Goal: Information Seeking & Learning: Learn about a topic

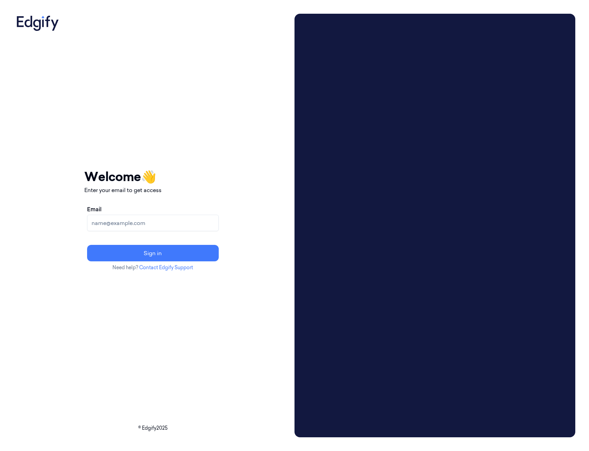
click at [137, 221] on input "Email" at bounding box center [153, 223] width 132 height 16
click at [87, 245] on button "Sign in" at bounding box center [153, 253] width 132 height 16
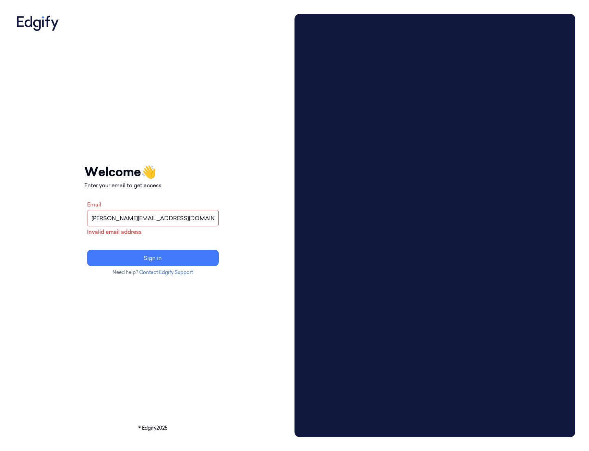
type input "alan.hoe@waitrose.co.uk"
click at [87, 250] on button "Sign in" at bounding box center [153, 258] width 132 height 16
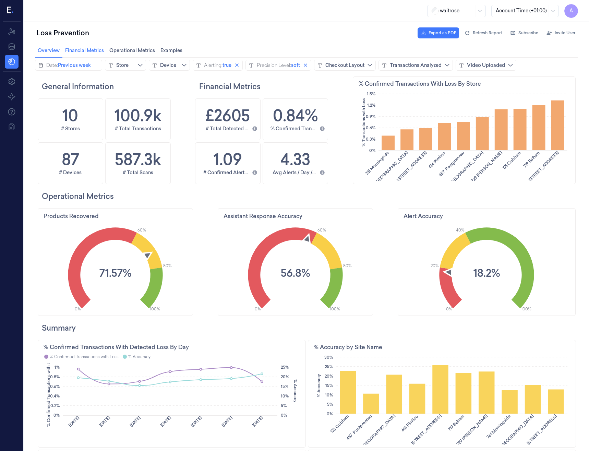
click at [92, 50] on span "Financial Metrics Financial Metrics" at bounding box center [84, 50] width 43 height 9
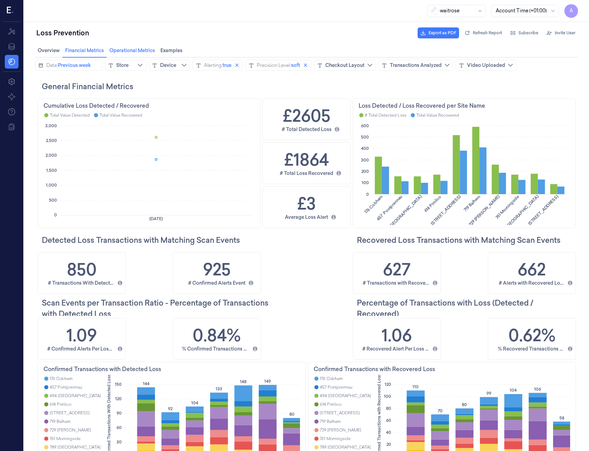
click at [132, 49] on span "Operational Metrics Operational Metrics" at bounding box center [132, 50] width 50 height 9
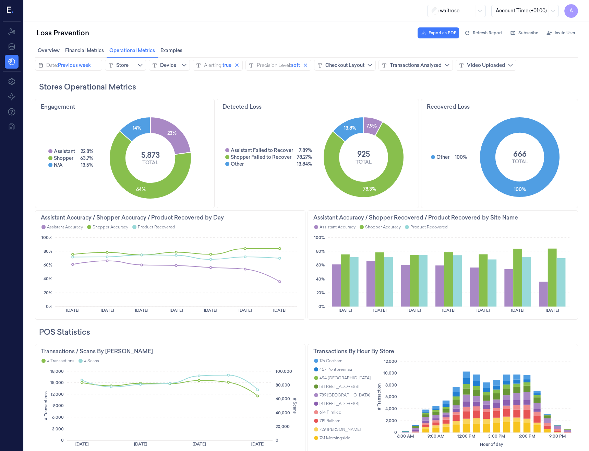
click at [328, 82] on h2 "Stores Operational Metrics" at bounding box center [308, 86] width 539 height 11
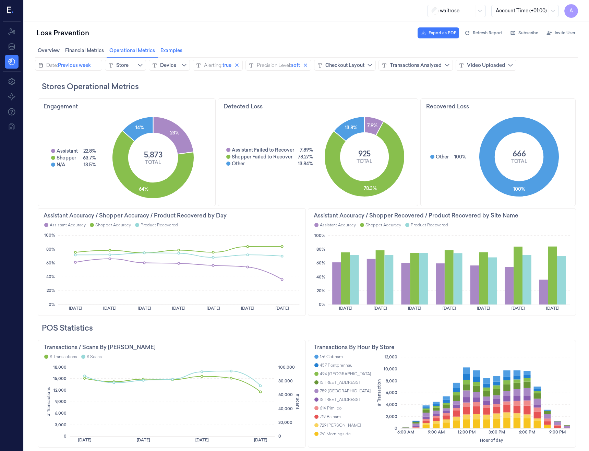
click at [172, 54] on span "Examples Examples" at bounding box center [171, 50] width 26 height 9
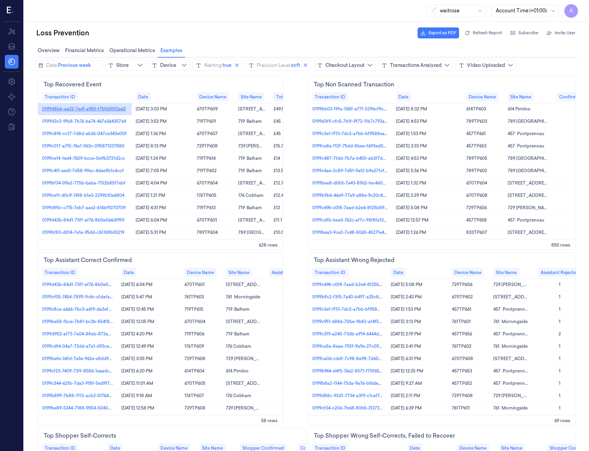
click at [96, 106] on link "0199d8bb-ea32-7ed1-a955-f75f63003a62" at bounding box center [84, 109] width 84 height 6
click at [343, 108] on link "0199bb03-19fa-768f-a77f-5296cf9c1c8b" at bounding box center [353, 109] width 81 height 6
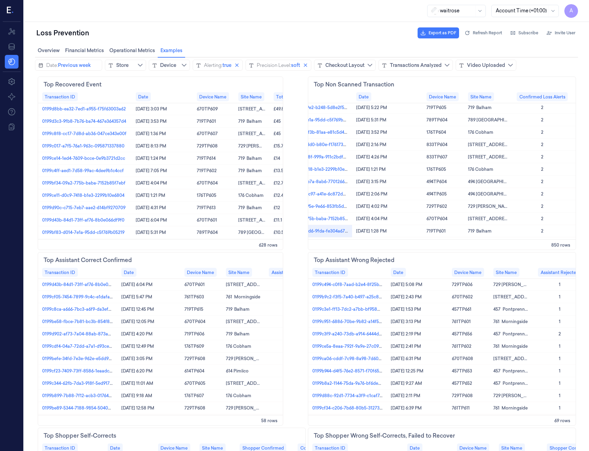
scroll to position [137, 37]
click at [326, 158] on link "0199ceba-9cf1-768f-999a-911c2bdf2801" at bounding box center [315, 157] width 80 height 6
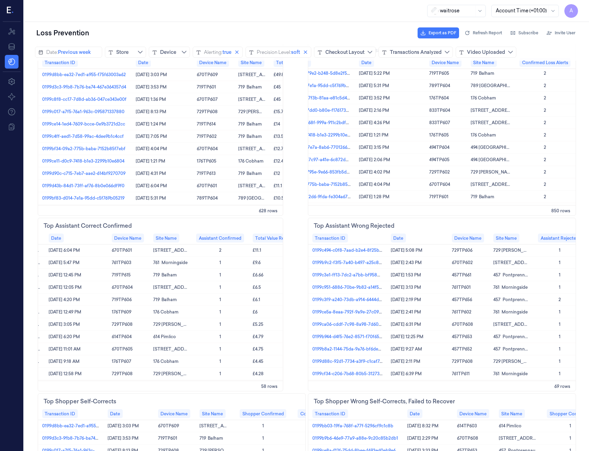
scroll to position [0, 0]
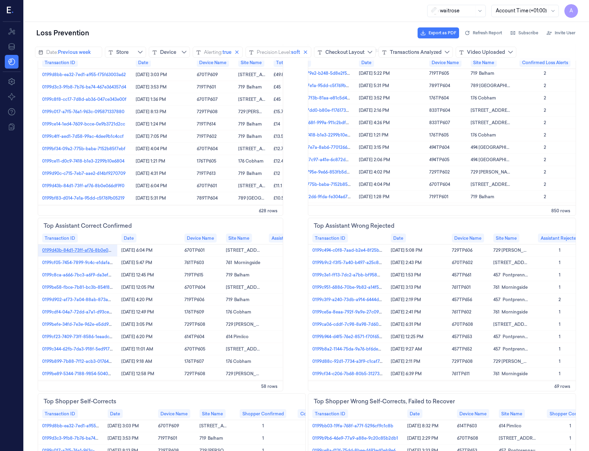
click at [97, 248] on link "0199d43b-84d1-73ff-af76-8b0e066df9f0" at bounding box center [83, 250] width 82 height 6
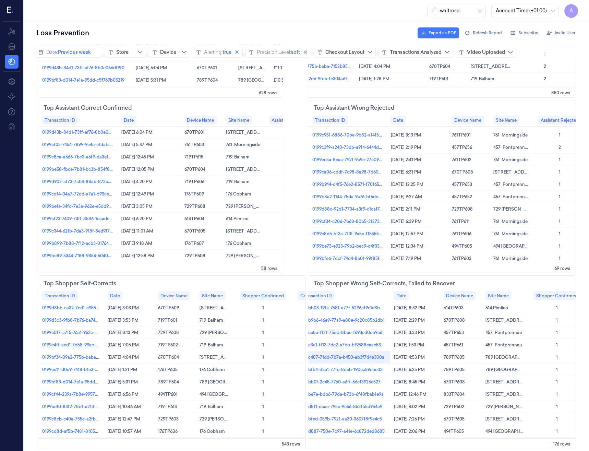
scroll to position [0, 13]
click at [373, 318] on link "0199b9b6-46e9-77a9-a88e-9c20c85b2db1" at bounding box center [343, 320] width 86 height 6
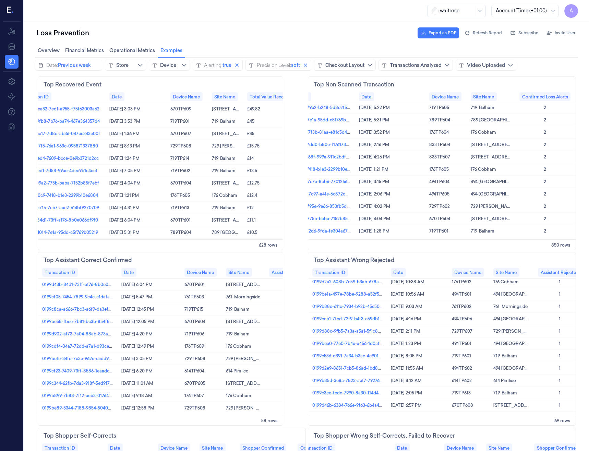
scroll to position [0, 52]
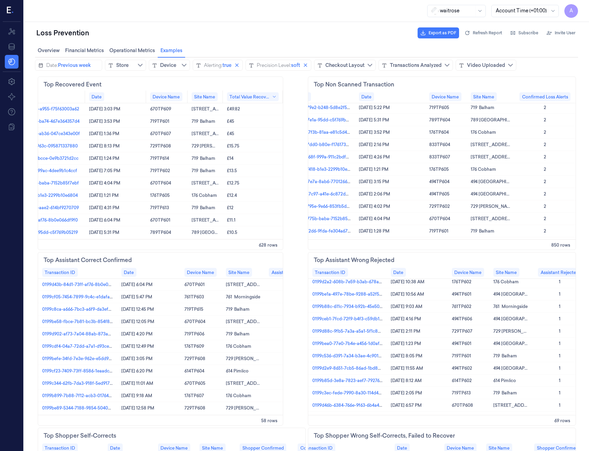
drag, startPoint x: 213, startPoint y: 240, endPoint x: 179, endPoint y: 241, distance: 34.7
click at [179, 241] on div "628 rows" at bounding box center [160, 244] width 245 height 10
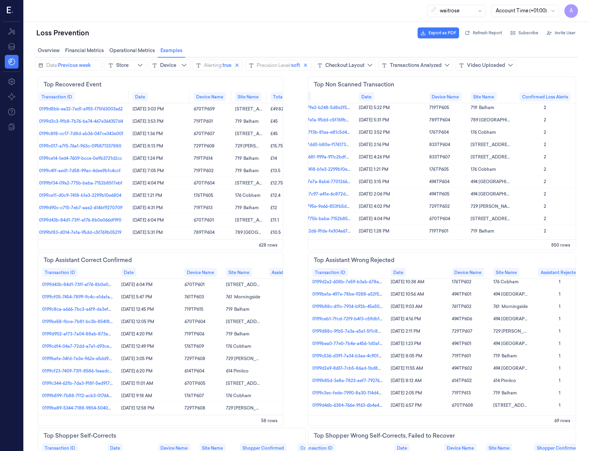
scroll to position [0, 0]
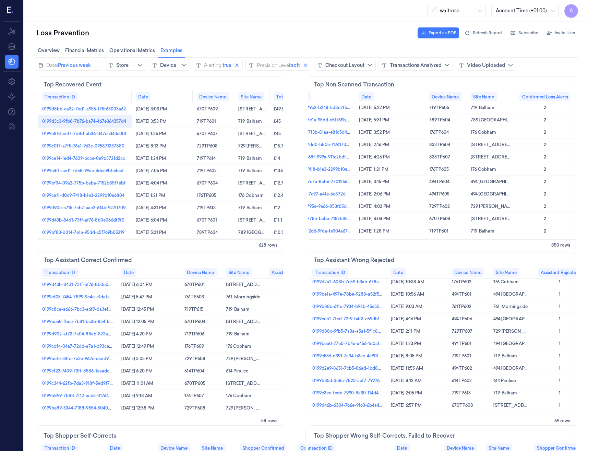
click at [106, 126] on div "0199d3c3-9fb8-7b76-ba74-467e364357d4" at bounding box center [85, 121] width 94 height 12
click at [108, 120] on link "0199d3c3-9fb8-7b76-ba74-467e364357d4" at bounding box center [84, 121] width 84 height 6
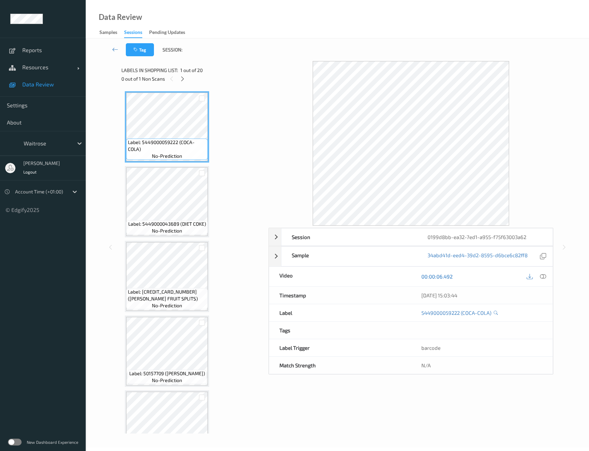
click at [443, 278] on link "00:00:06.492" at bounding box center [437, 276] width 31 height 7
click at [544, 277] on icon at bounding box center [543, 276] width 6 height 6
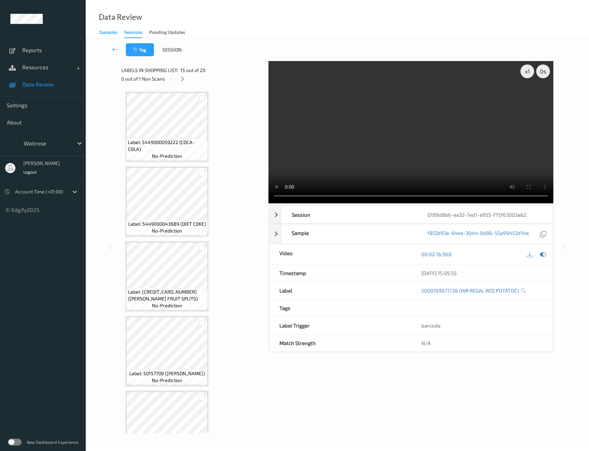
click at [106, 33] on div "Samples" at bounding box center [108, 33] width 18 height 9
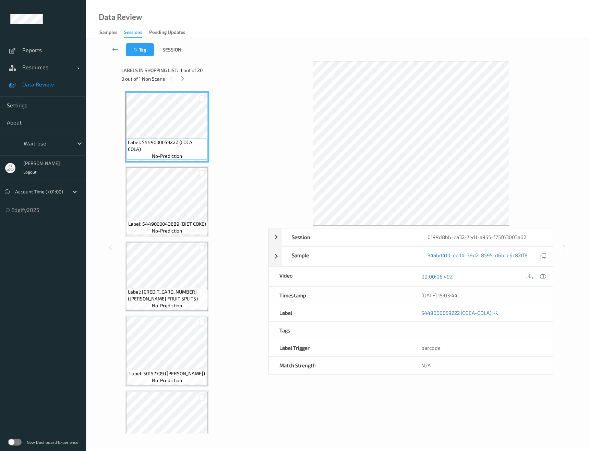
drag, startPoint x: 81, startPoint y: 36, endPoint x: 84, endPoint y: 36, distance: 3.8
click at [112, 52] on icon at bounding box center [115, 49] width 6 height 7
click at [112, 51] on icon at bounding box center [115, 49] width 6 height 7
click at [73, 146] on div "waitrose" at bounding box center [46, 143] width 53 height 11
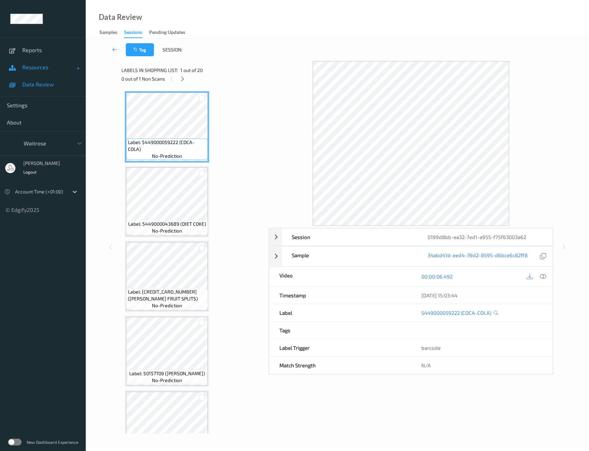
click at [41, 72] on link "Resources" at bounding box center [43, 67] width 86 height 17
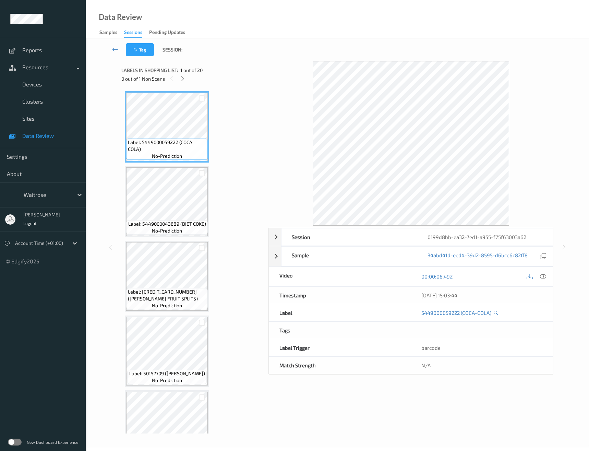
click at [31, 133] on span "Data Review" at bounding box center [50, 135] width 57 height 7
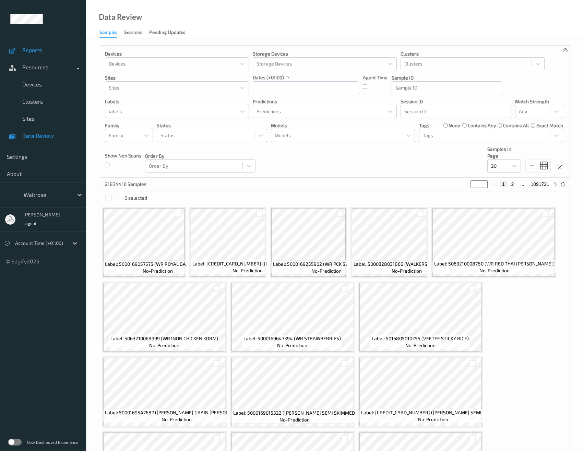
click at [24, 55] on link "Reports" at bounding box center [43, 50] width 86 height 17
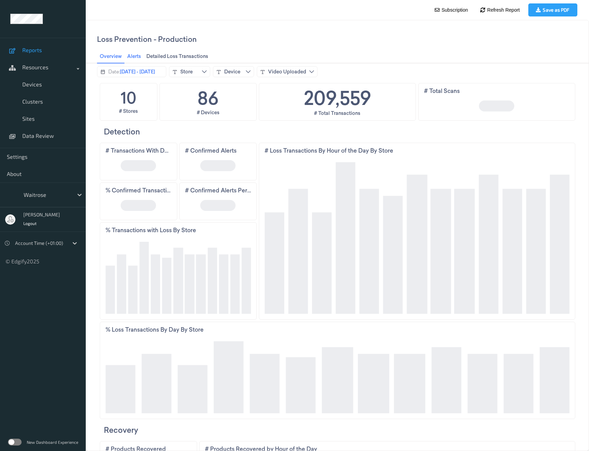
click at [137, 57] on span "Alerts Alerts" at bounding box center [134, 56] width 18 height 9
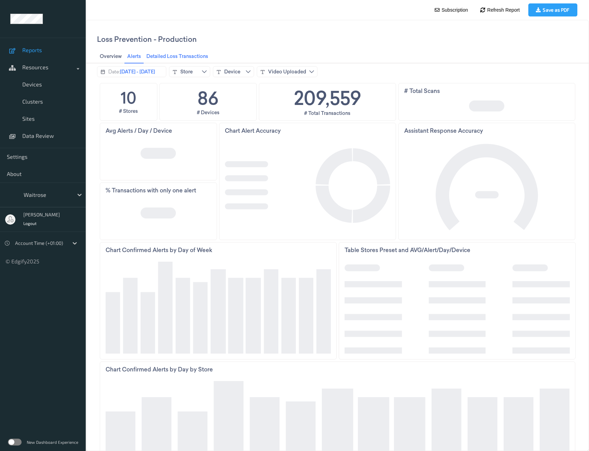
click at [157, 57] on span "Detailed Loss Transactions Detailed Loss Transactions" at bounding box center [177, 56] width 66 height 9
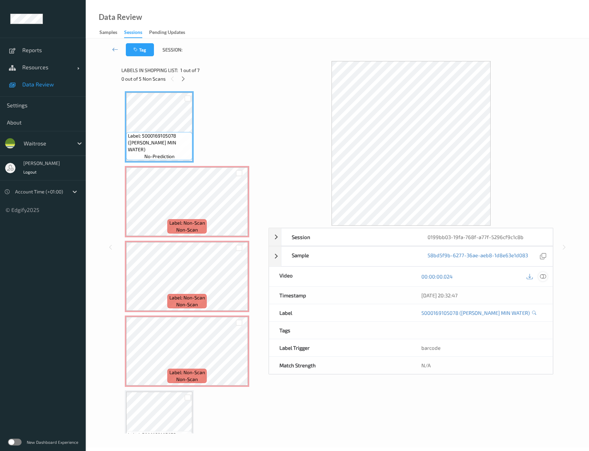
click at [543, 277] on icon at bounding box center [543, 276] width 6 height 6
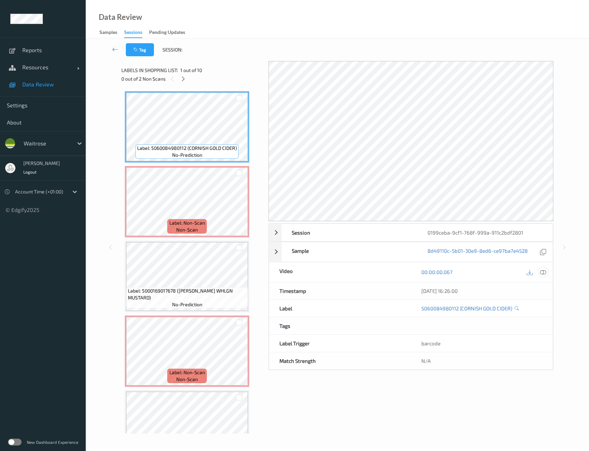
click at [541, 273] on icon at bounding box center [543, 272] width 6 height 6
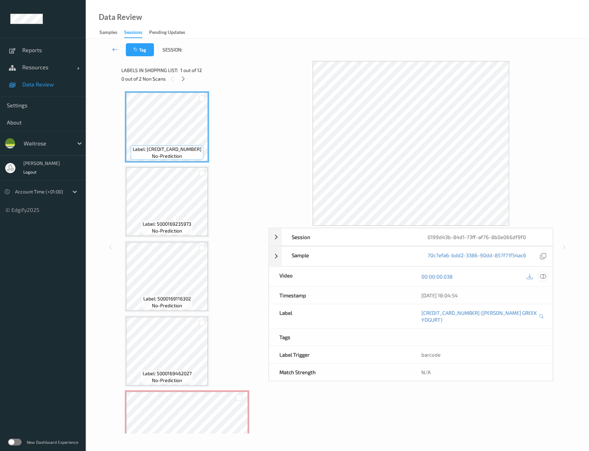
click at [545, 277] on icon at bounding box center [543, 276] width 6 height 6
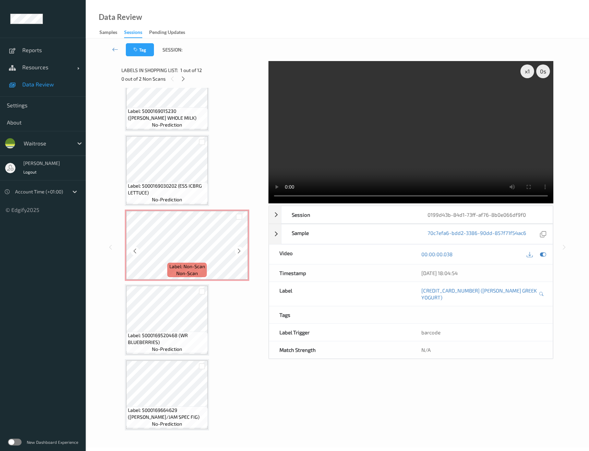
scroll to position [555, 0]
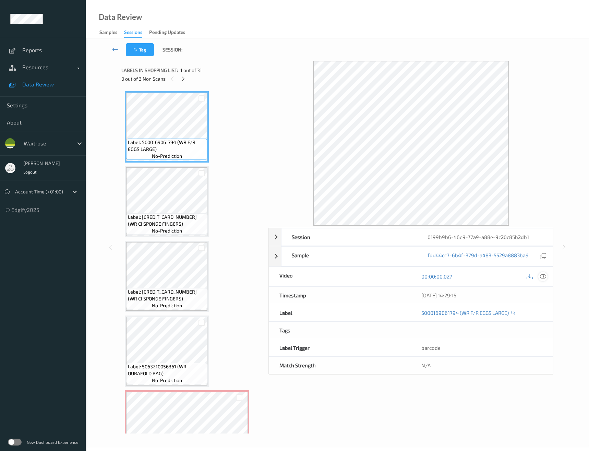
click at [544, 278] on icon at bounding box center [543, 276] width 6 height 6
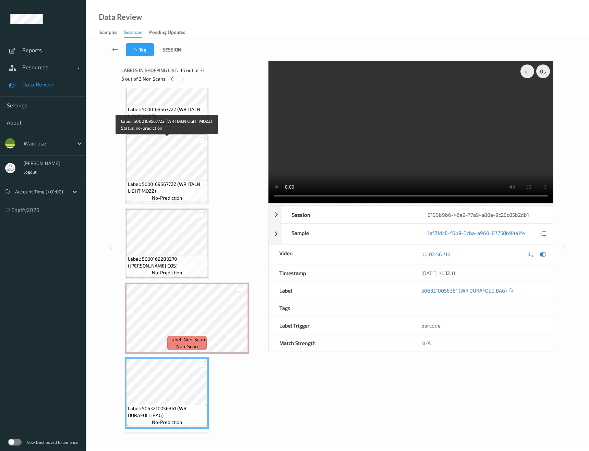
scroll to position [741, 0]
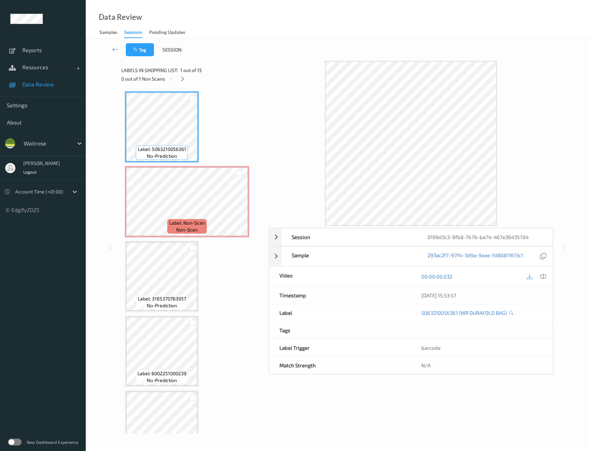
click at [542, 276] on icon at bounding box center [543, 276] width 6 height 6
